Goal: Task Accomplishment & Management: Manage account settings

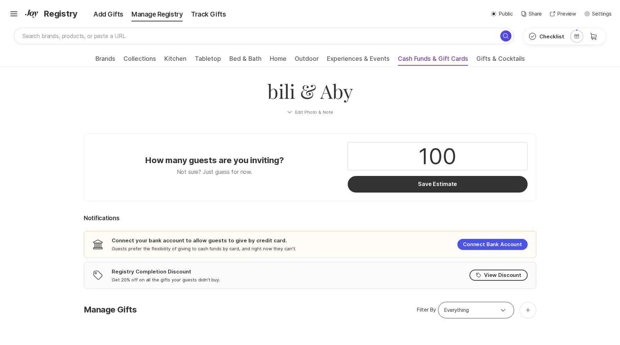
click at [412, 60] on span "Cash Funds & Gift Cards" at bounding box center [433, 60] width 70 height 11
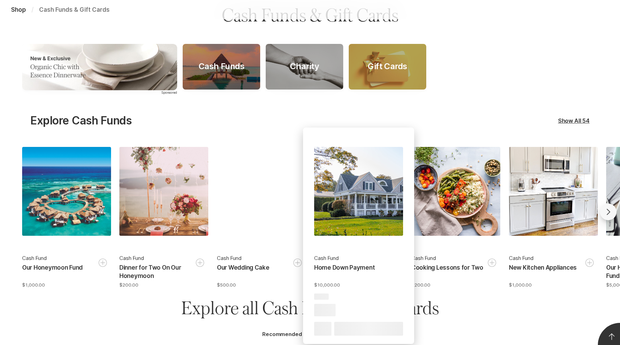
scroll to position [95, 0]
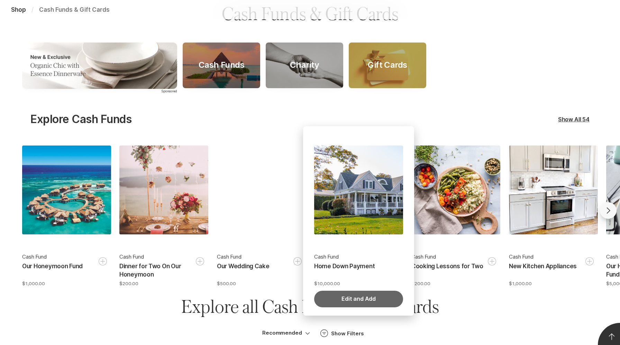
click at [357, 295] on button "Edit and Add" at bounding box center [358, 299] width 89 height 17
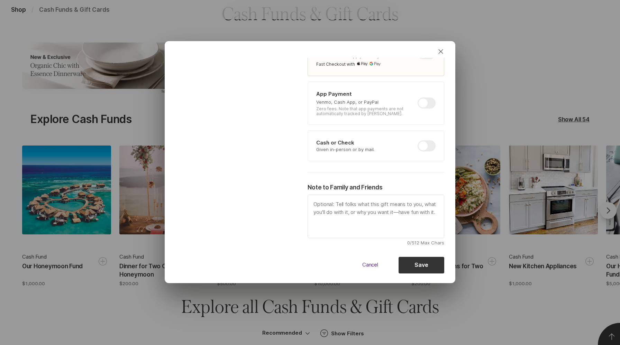
scroll to position [213, 0]
click at [425, 145] on div at bounding box center [427, 144] width 18 height 11
click at [418, 139] on input "checkbox" at bounding box center [418, 139] width 0 height 0
checkbox input "true"
type textarea "x"
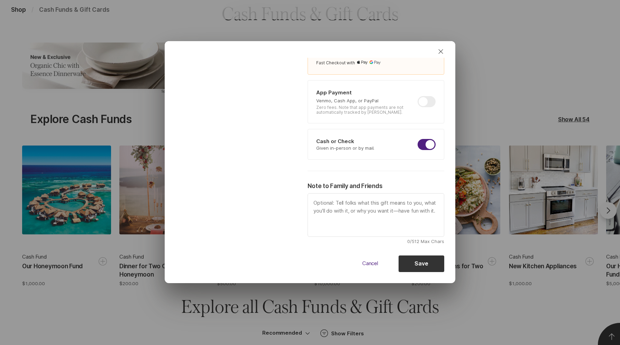
click at [425, 145] on div at bounding box center [427, 144] width 18 height 11
click at [418, 139] on input "checkbox" at bounding box center [418, 139] width 0 height 0
checkbox input "false"
type textarea "x"
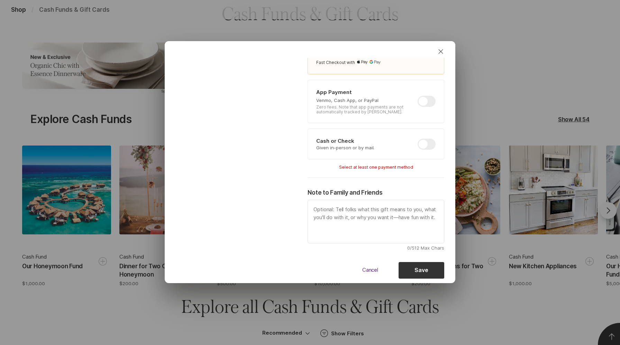
click at [427, 102] on div at bounding box center [427, 101] width 18 height 11
click at [418, 96] on input "checkbox" at bounding box center [418, 96] width 0 height 0
checkbox input "true"
type textarea "x"
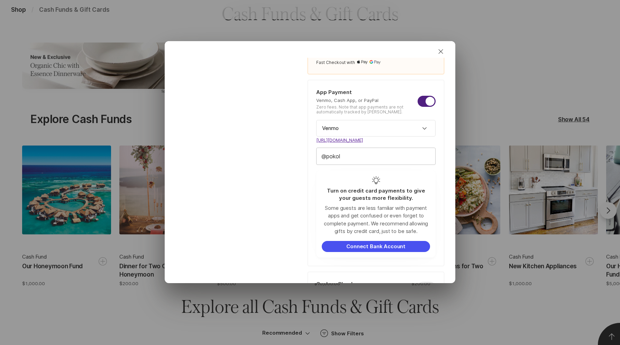
click at [381, 154] on input "pokol" at bounding box center [376, 156] width 119 height 17
type input "pokolp"
type textarea "x"
type input "pokolpoo"
type textarea "x"
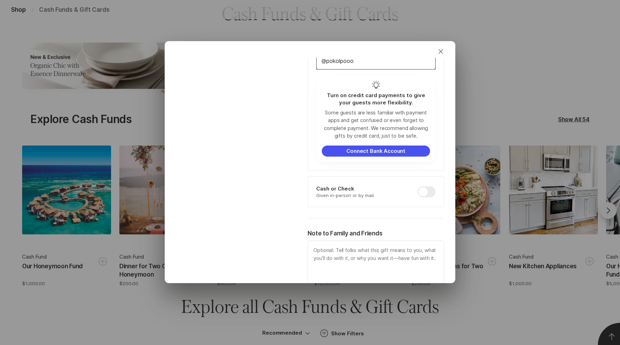
scroll to position [357, 0]
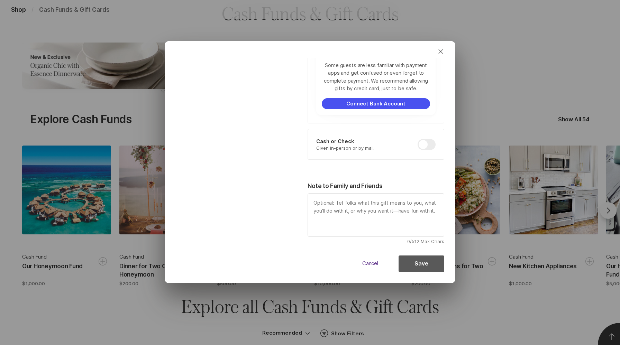
type input "pokolpooo"
click at [413, 265] on button "Save" at bounding box center [422, 264] width 46 height 17
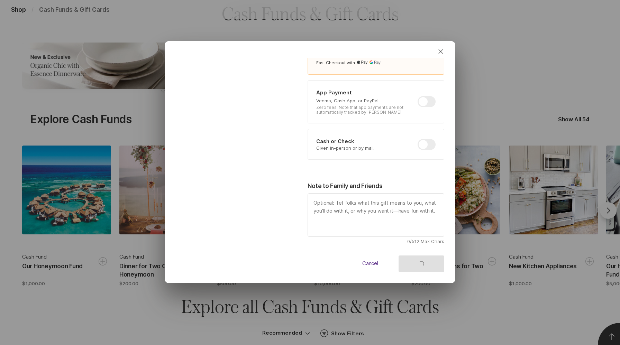
type textarea "x"
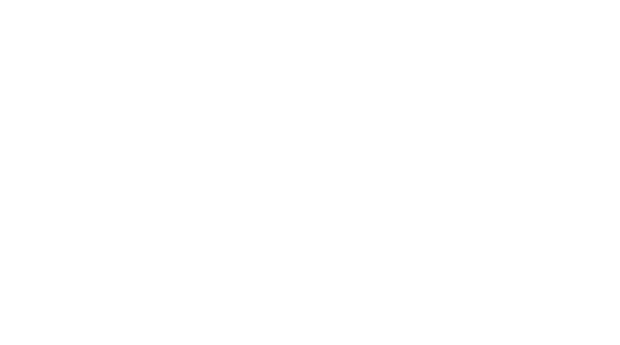
scroll to position [0, 0]
